Goal: Task Accomplishment & Management: Manage account settings

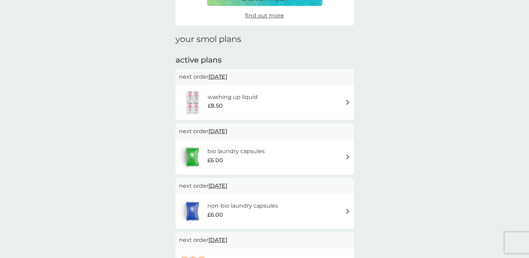
scroll to position [84, 0]
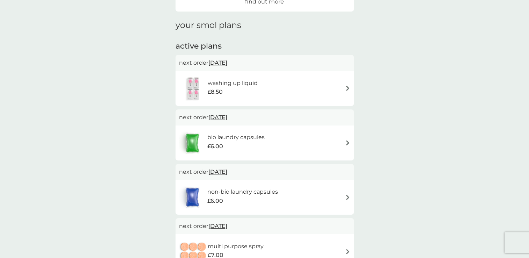
click at [347, 90] on img at bounding box center [347, 88] width 5 height 5
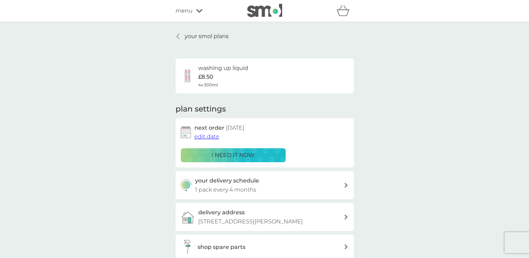
click at [202, 136] on span "edit date" at bounding box center [206, 136] width 25 height 7
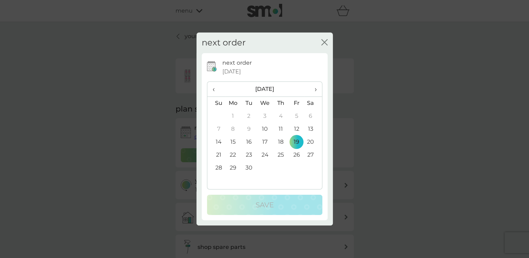
click at [317, 90] on th "›" at bounding box center [312, 89] width 17 height 15
click at [267, 128] on td "5" at bounding box center [265, 129] width 16 height 13
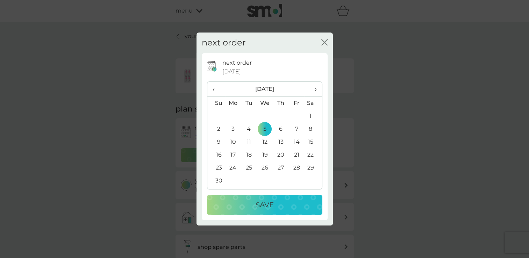
click at [267, 206] on p "Save" at bounding box center [265, 204] width 18 height 11
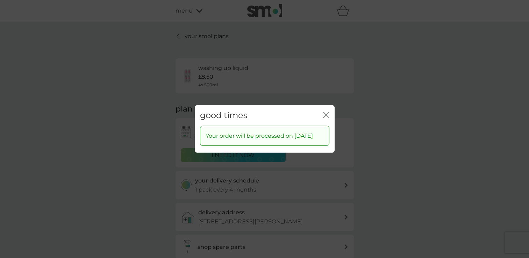
click at [324, 112] on icon "close" at bounding box center [326, 115] width 6 height 6
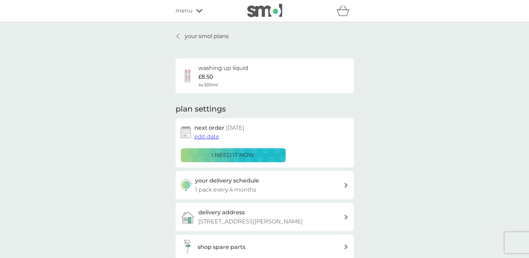
click at [202, 37] on p "your smol plans" at bounding box center [207, 36] width 44 height 9
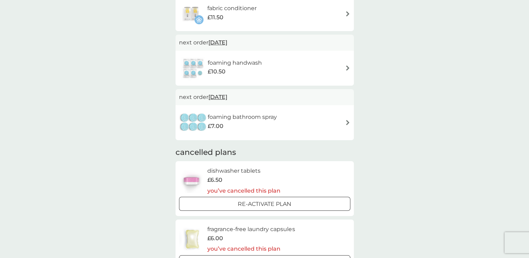
scroll to position [378, 0]
